Goal: Navigation & Orientation: Find specific page/section

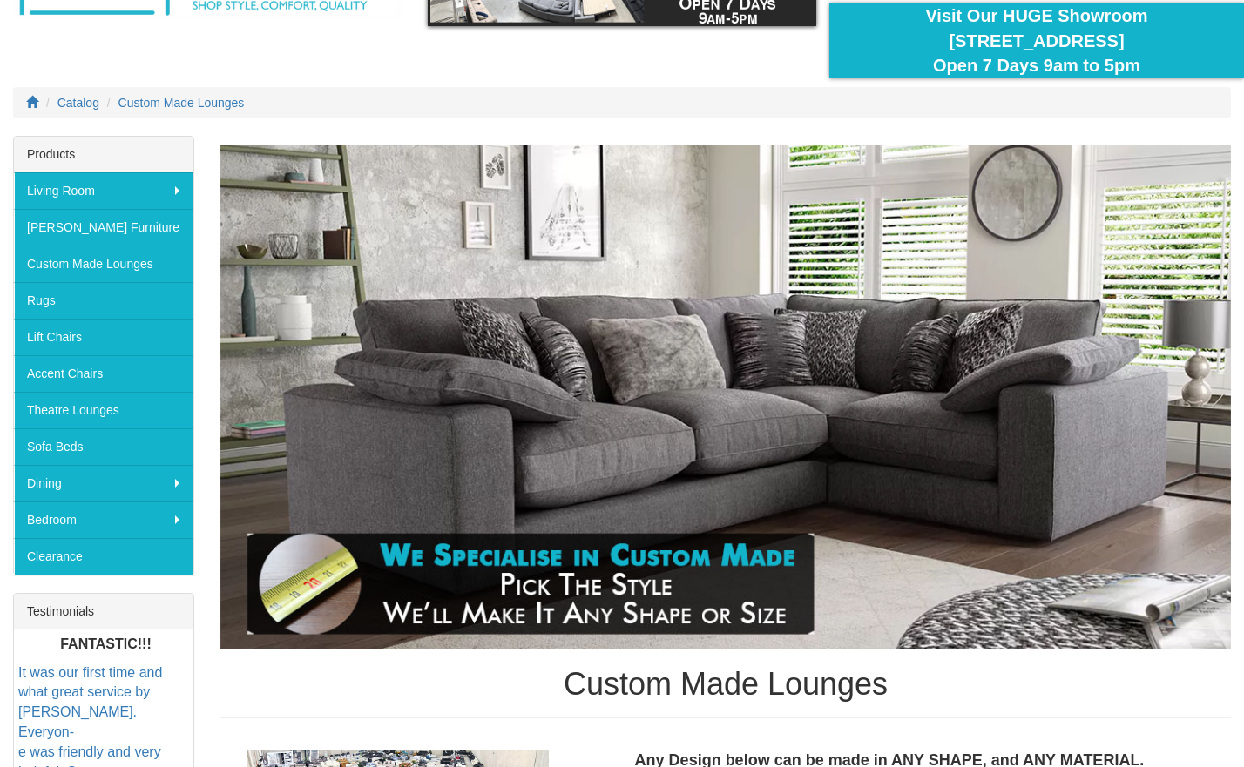
scroll to position [157, 0]
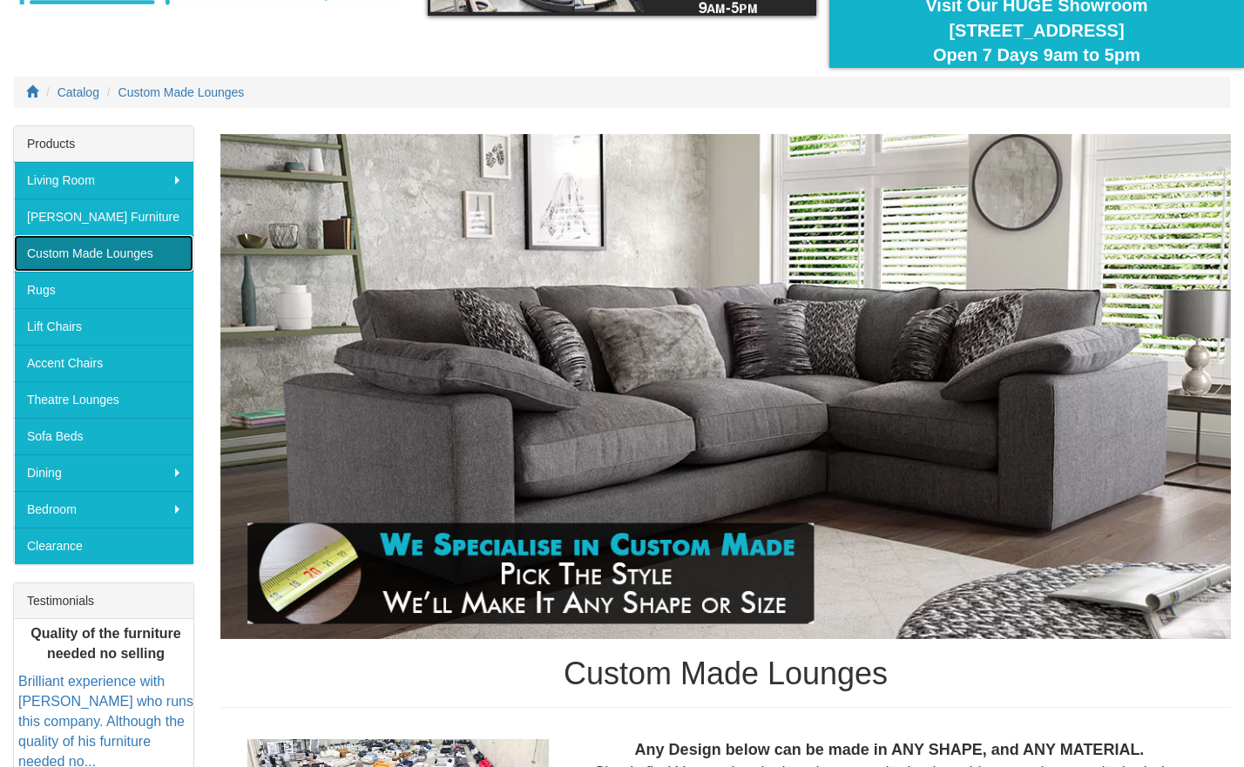
click at [118, 252] on link "Custom Made Lounges" at bounding box center [103, 253] width 179 height 37
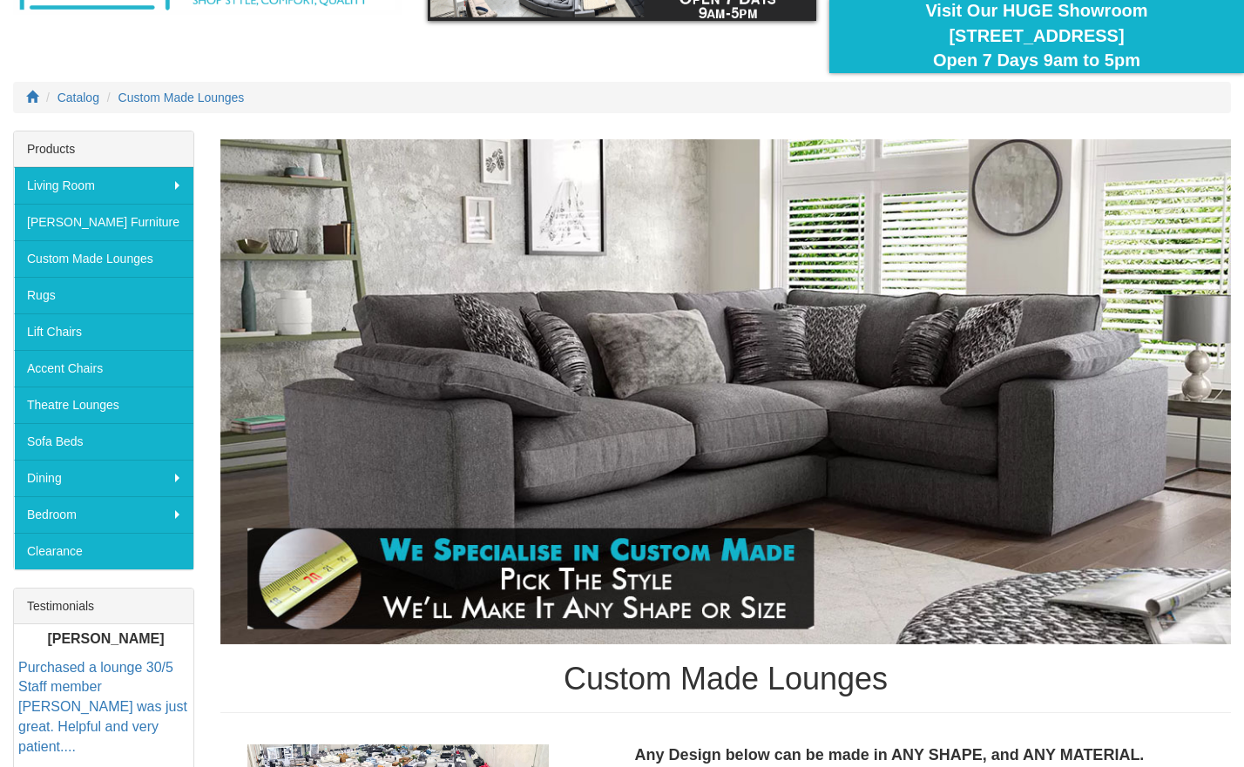
scroll to position [148, 0]
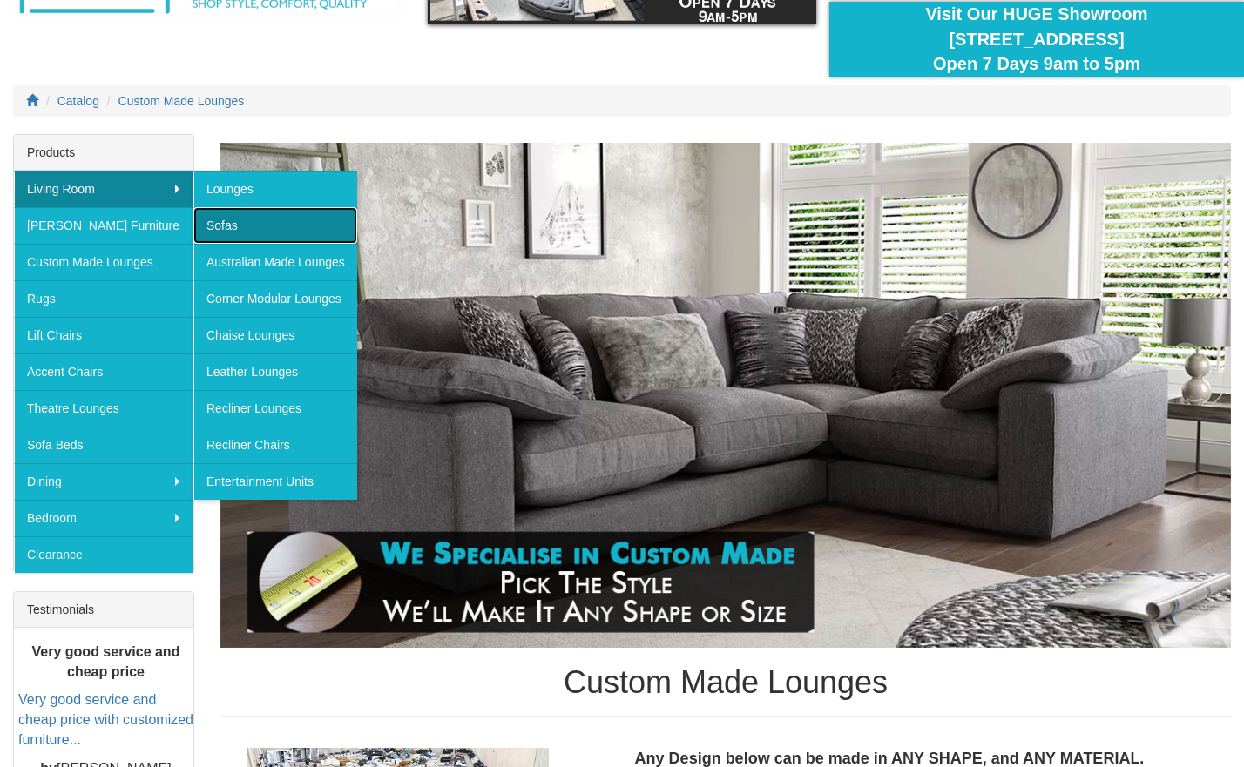
click at [275, 225] on link "Sofas" at bounding box center [275, 225] width 164 height 37
